Goal: Obtain resource: Download file/media

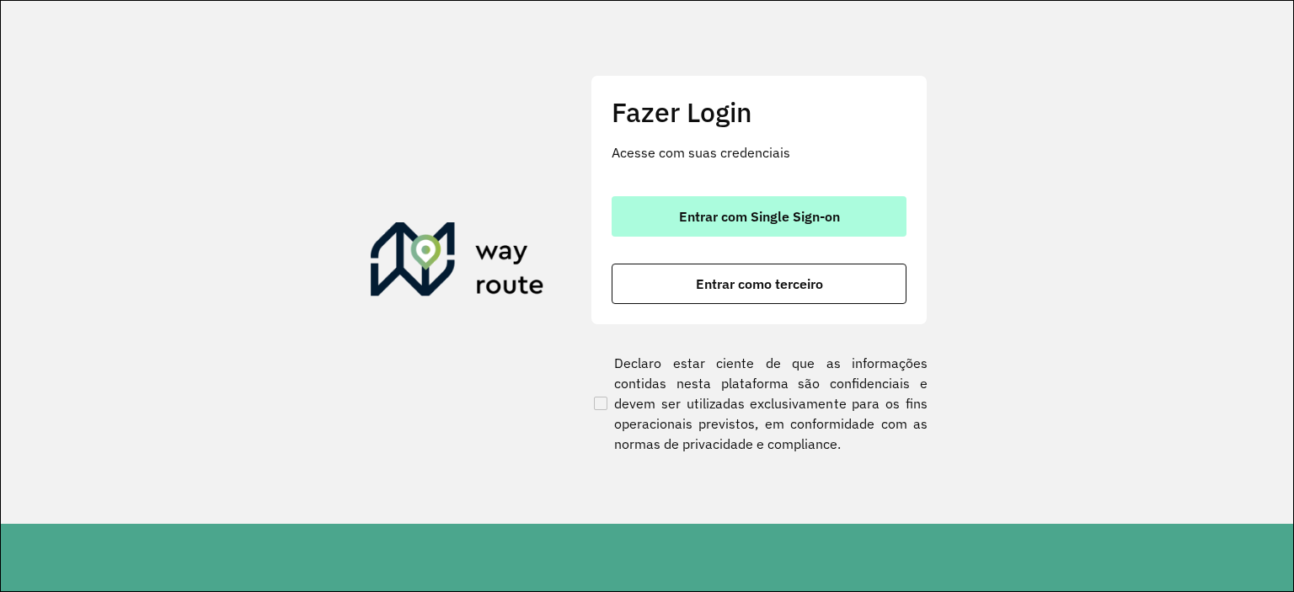
click at [766, 216] on span "Entrar com Single Sign-on" at bounding box center [759, 216] width 161 height 13
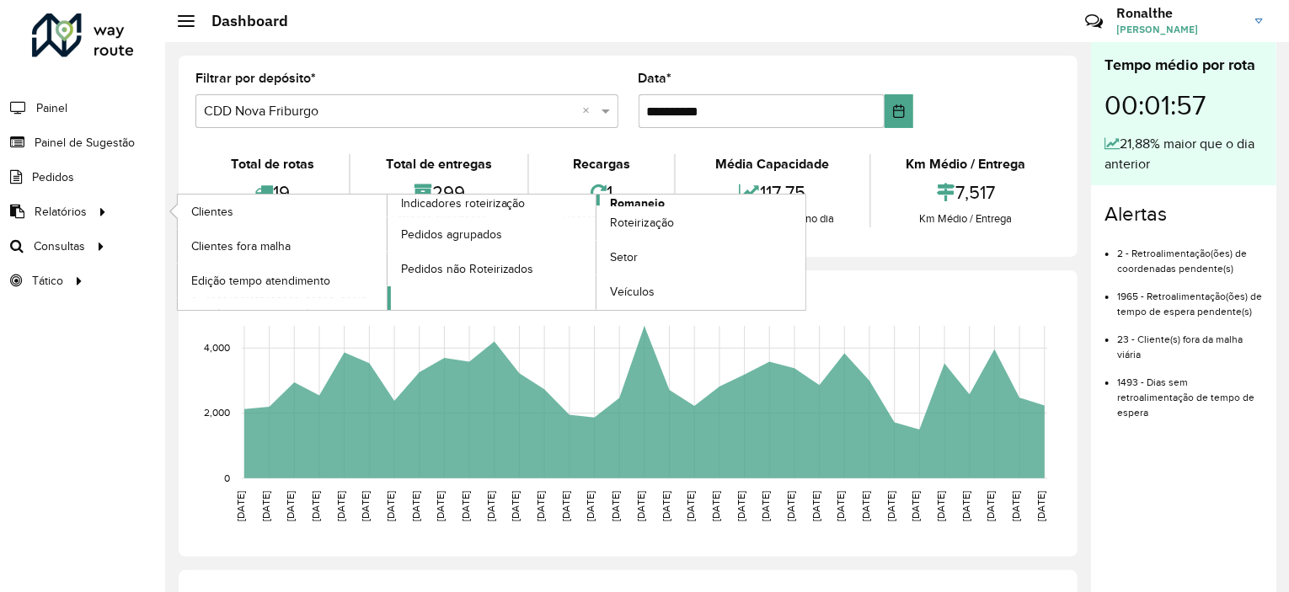
click at [627, 201] on span "Romaneio" at bounding box center [637, 204] width 55 height 18
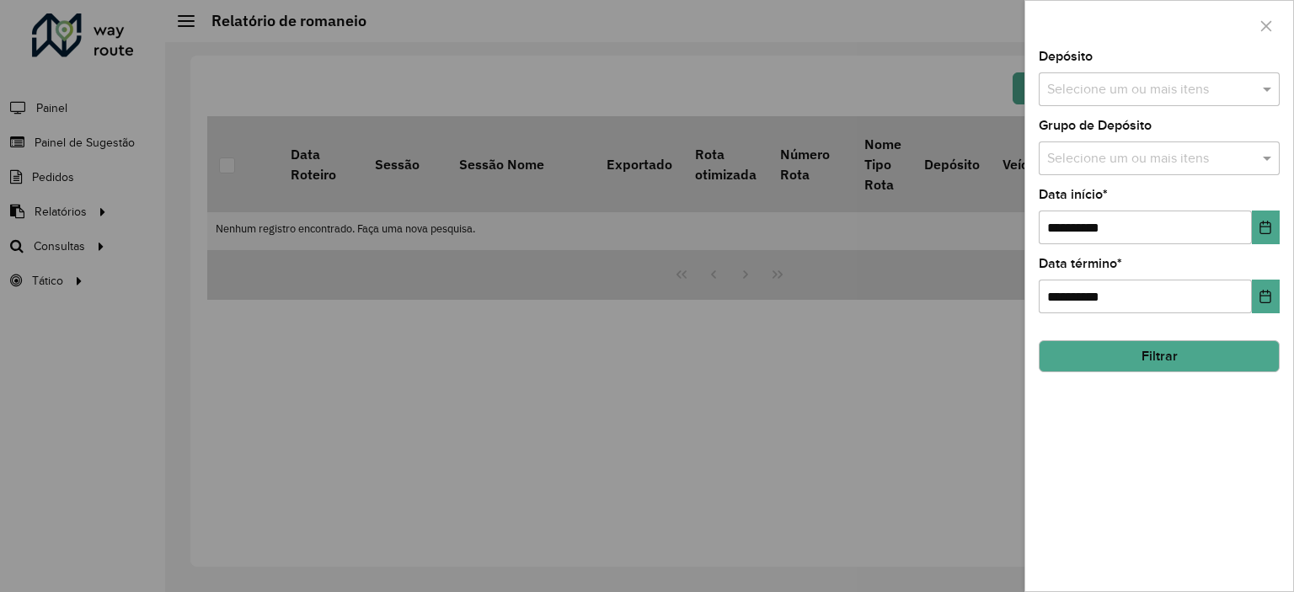
click at [1086, 83] on input "text" at bounding box center [1151, 90] width 216 height 20
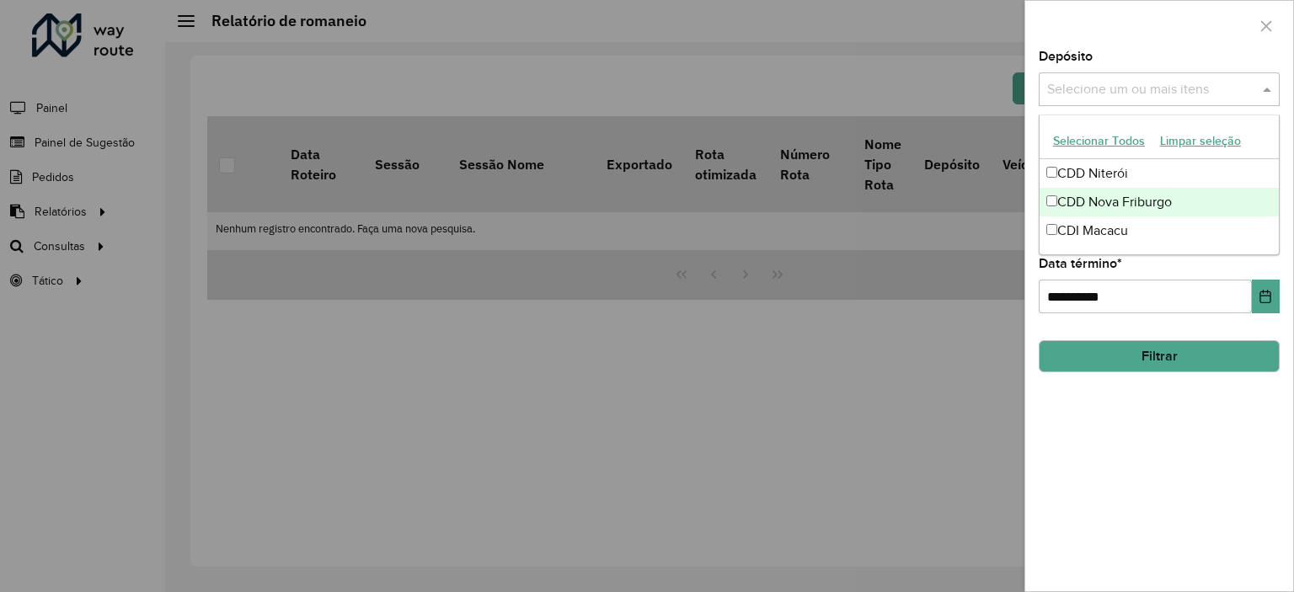
click at [1120, 205] on div "CDD Nova Friburgo" at bounding box center [1159, 202] width 239 height 29
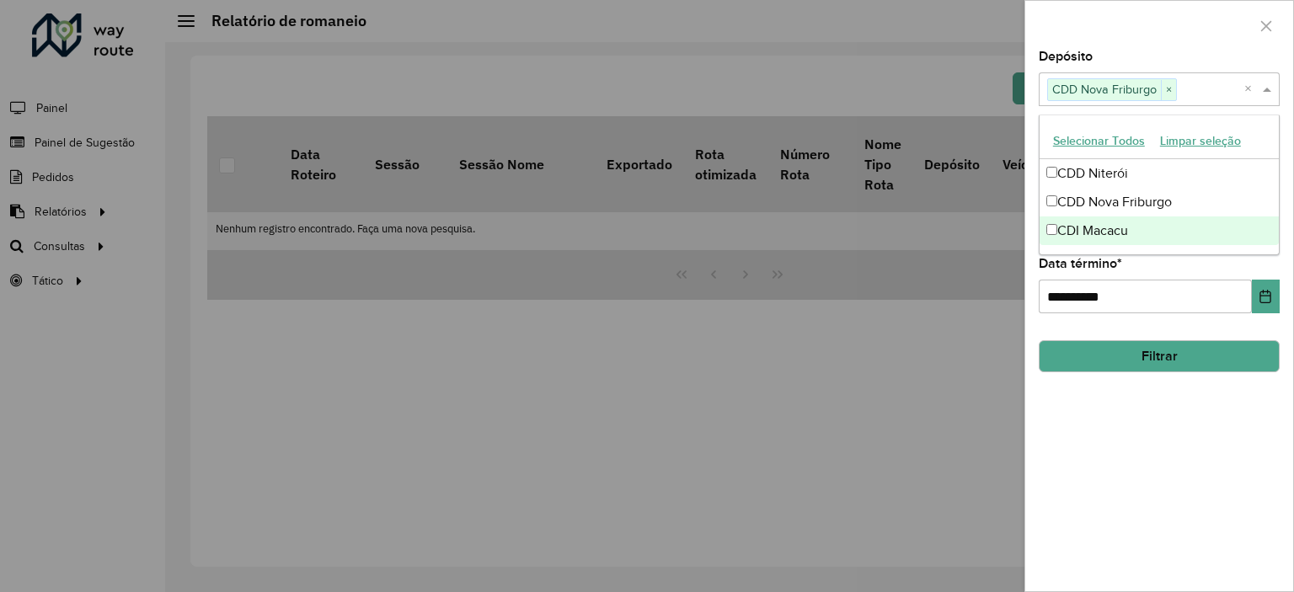
click at [1151, 399] on div "**********" at bounding box center [1160, 321] width 268 height 541
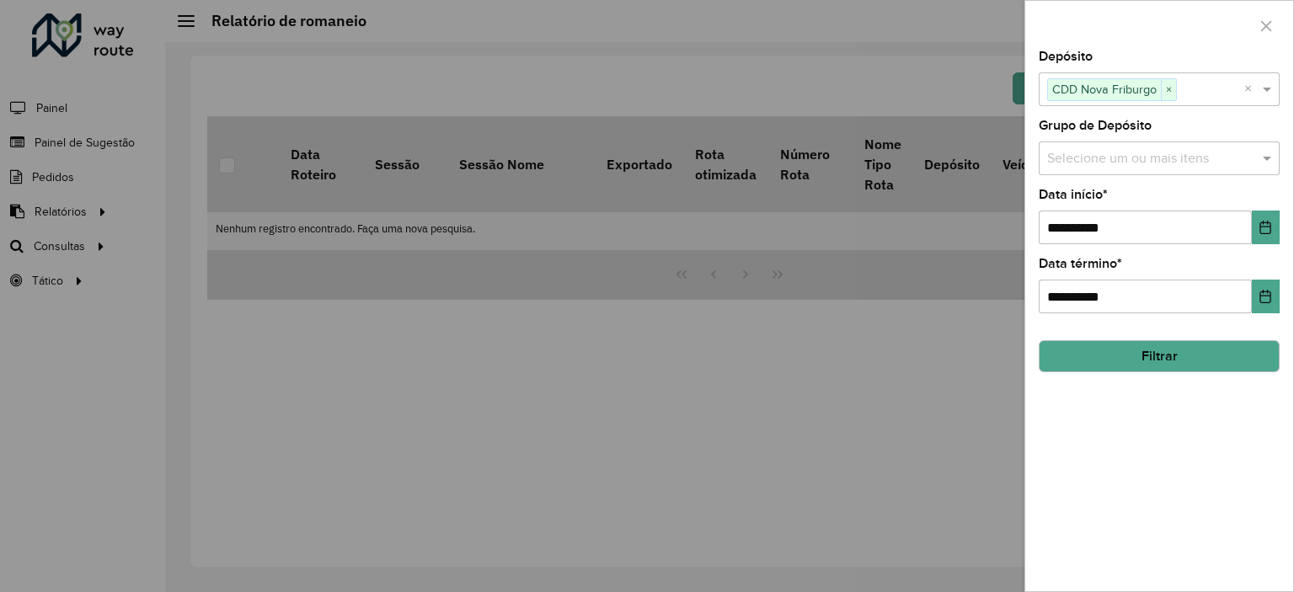
click at [1132, 163] on input "text" at bounding box center [1151, 159] width 216 height 20
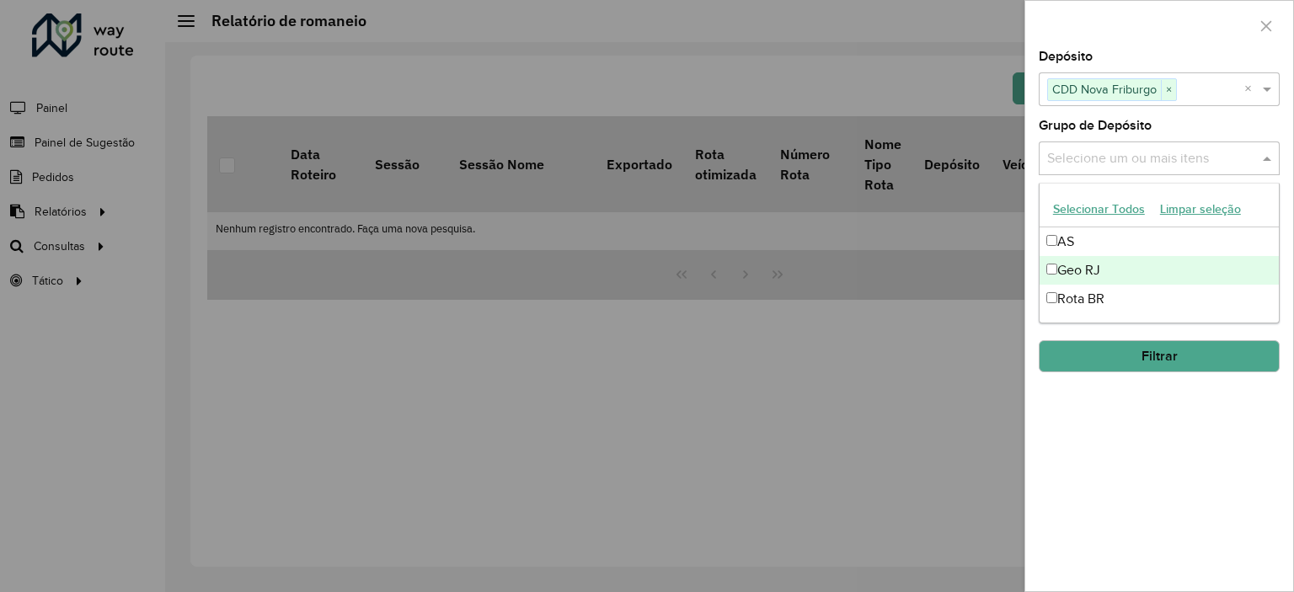
click at [1101, 272] on div "Geo RJ" at bounding box center [1159, 270] width 239 height 29
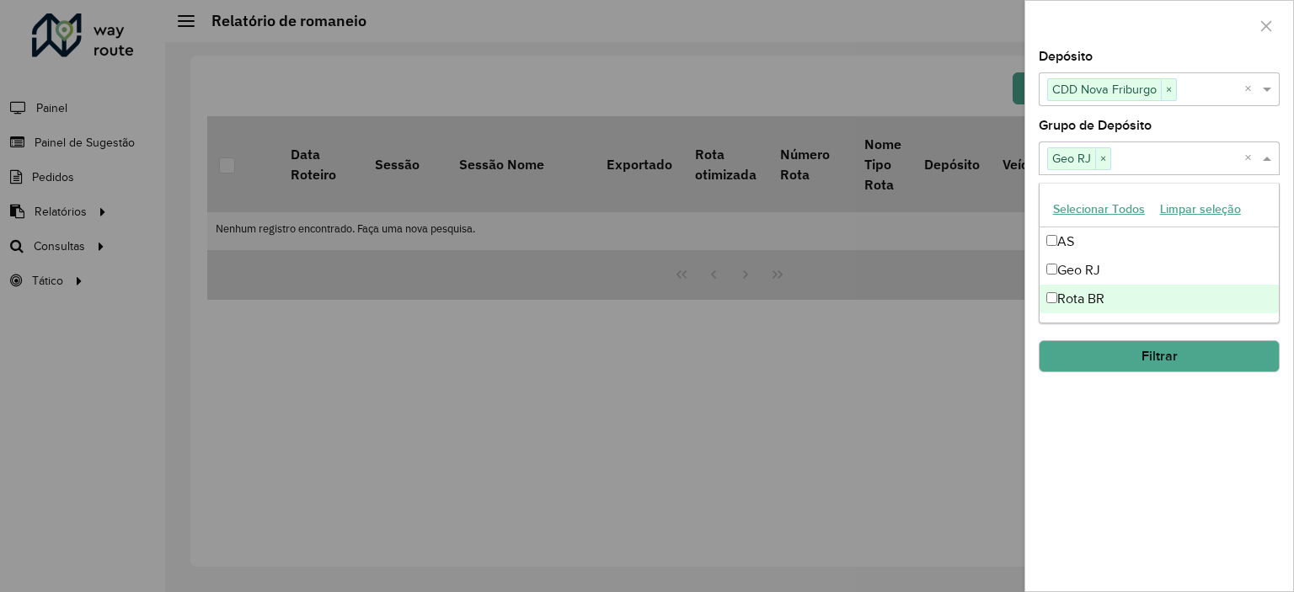
drag, startPoint x: 1219, startPoint y: 415, endPoint x: 1207, endPoint y: 398, distance: 21.7
click at [1219, 415] on div "**********" at bounding box center [1160, 321] width 268 height 541
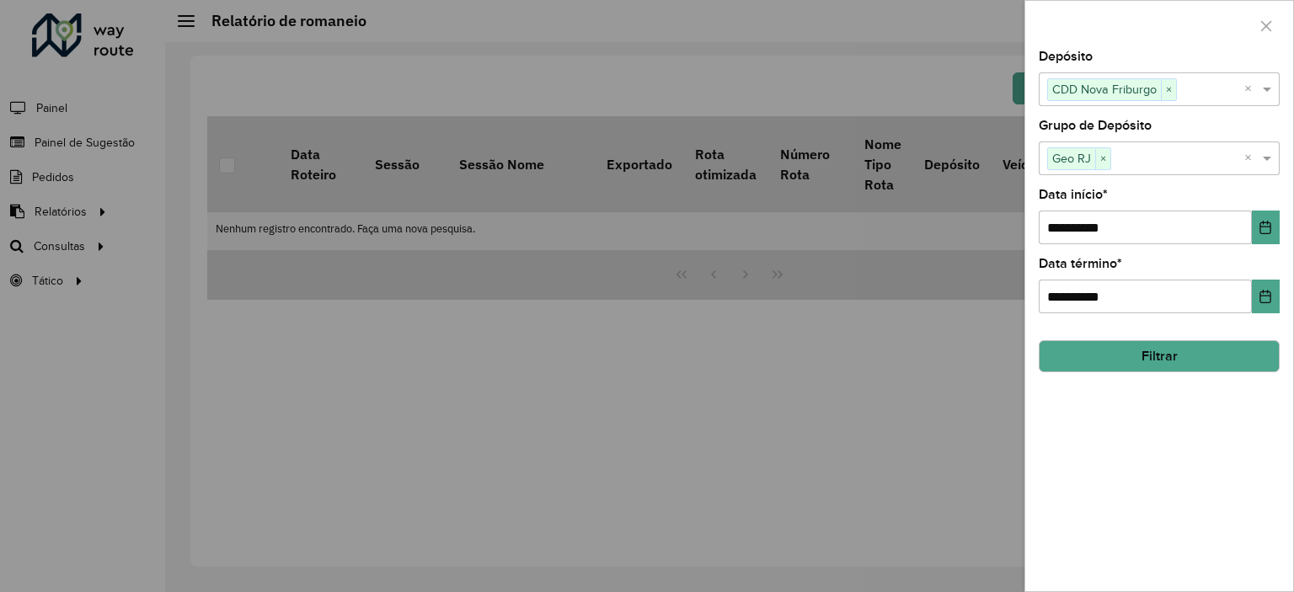
click at [1198, 359] on button "Filtrar" at bounding box center [1159, 356] width 241 height 32
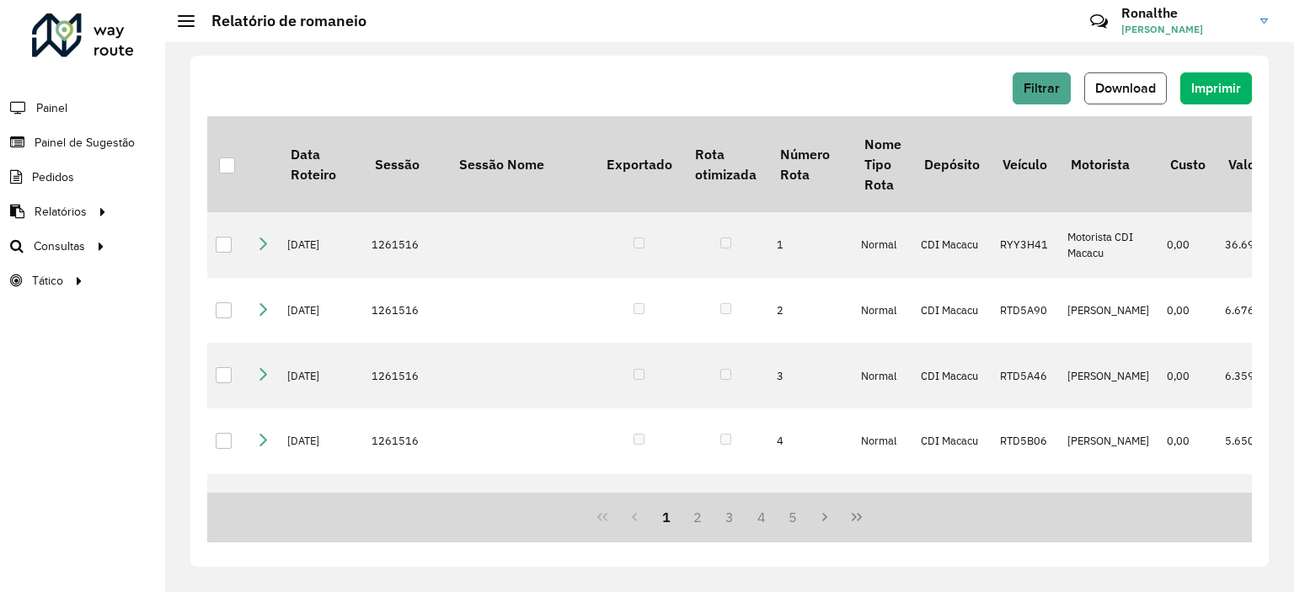
click at [1135, 89] on span "Download" at bounding box center [1125, 88] width 61 height 14
